Goal: Navigation & Orientation: Find specific page/section

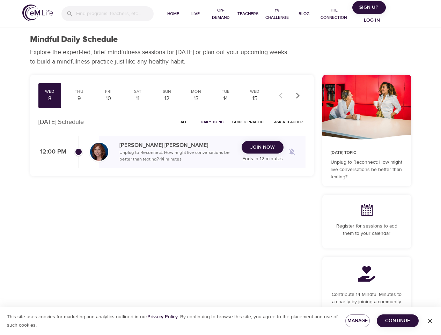
click at [108, 14] on input "search" at bounding box center [115, 13] width 78 height 15
click at [173, 14] on span "Home" at bounding box center [173, 13] width 17 height 7
click at [196, 14] on span "Live" at bounding box center [195, 13] width 17 height 7
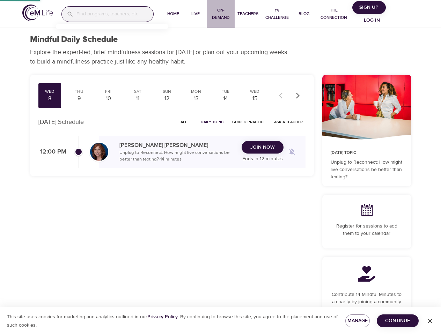
click at [220, 14] on span "On-Demand" at bounding box center [221, 14] width 22 height 15
click at [248, 14] on span "Teachers" at bounding box center [248, 13] width 21 height 7
click at [277, 14] on span "1% Challenge" at bounding box center [277, 14] width 26 height 15
click at [304, 14] on span "Blog" at bounding box center [304, 13] width 17 height 7
click at [334, 14] on span "The Connection" at bounding box center [333, 14] width 31 height 15
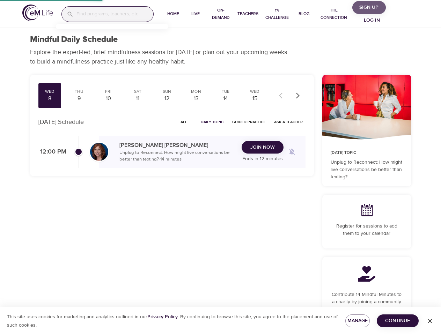
click at [370, 7] on span "Sign Up" at bounding box center [369, 7] width 28 height 9
click at [372, 20] on span "Log in" at bounding box center [372, 20] width 28 height 9
